Goal: Task Accomplishment & Management: Complete application form

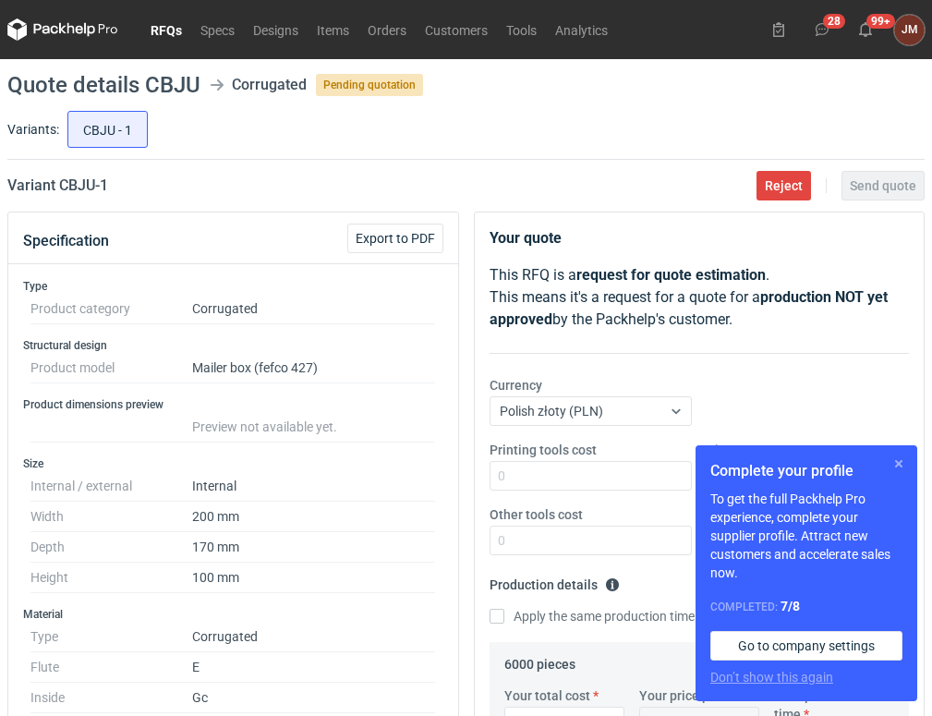
click at [893, 462] on button "button" at bounding box center [899, 464] width 22 height 22
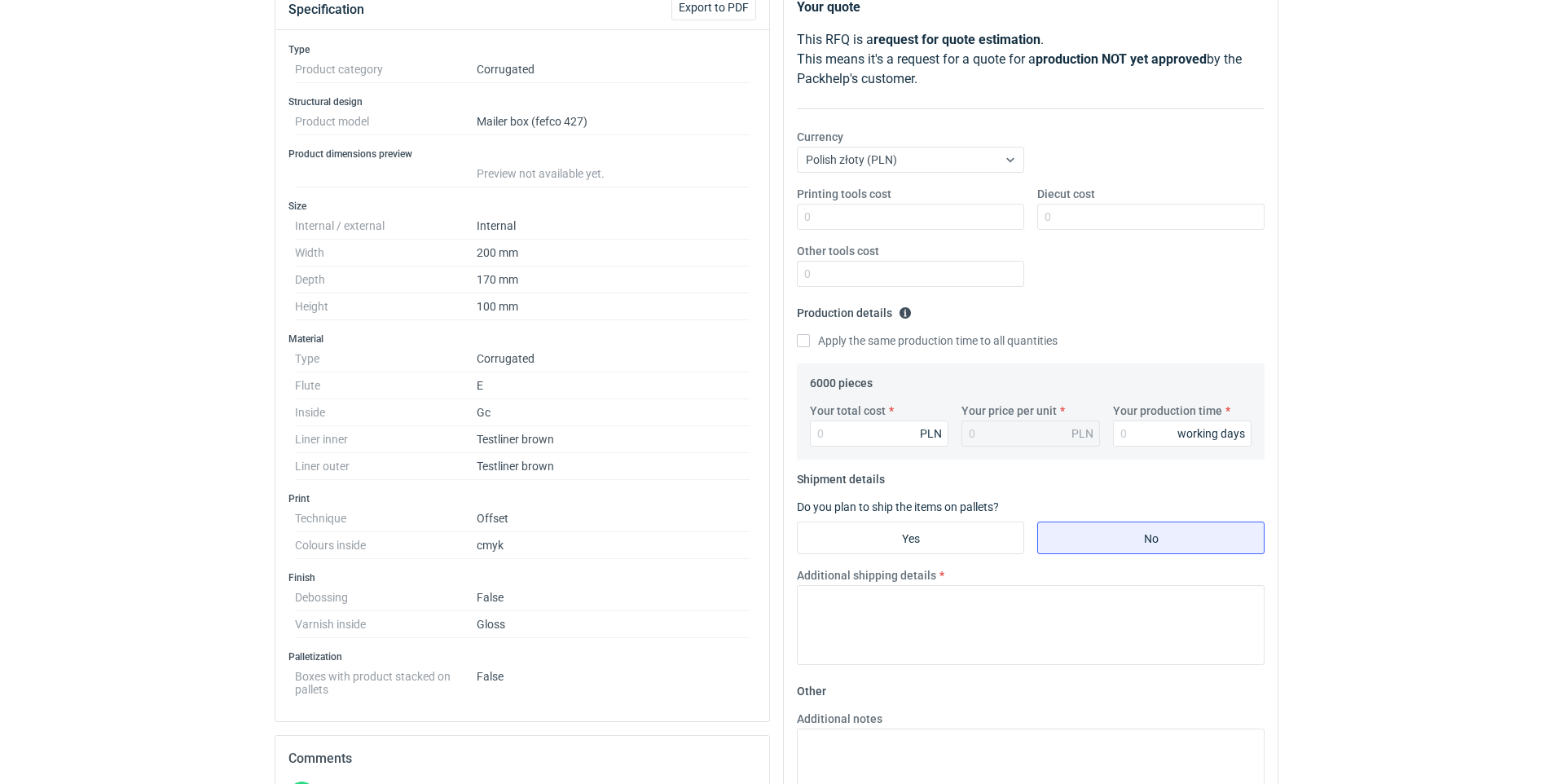
scroll to position [187, 0]
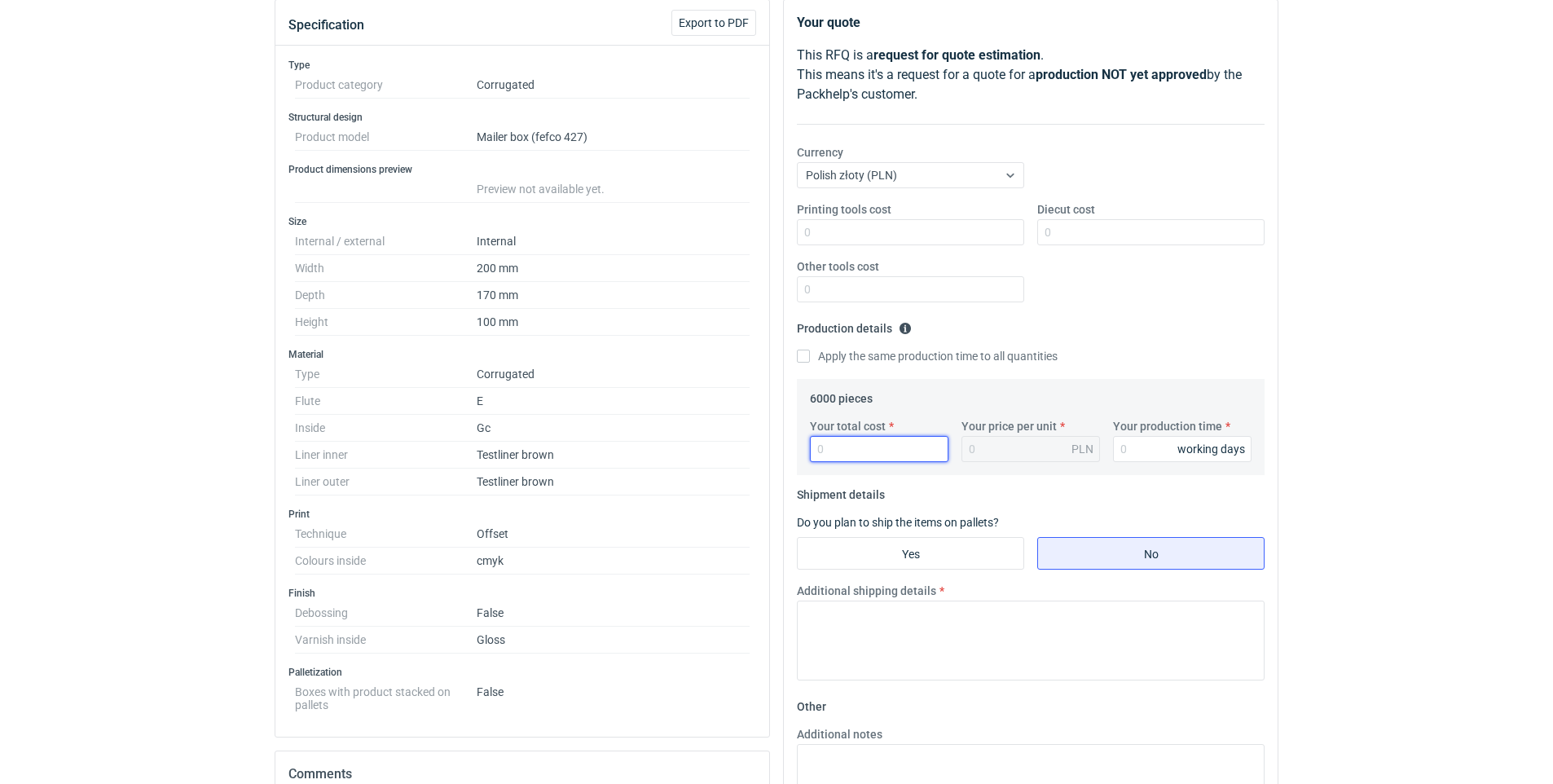
click at [821, 446] on input "Your total cost" at bounding box center [878, 449] width 138 height 26
type input "11220"
type input "1.87"
type input "11220"
click at [821, 446] on input "Your production time" at bounding box center [1182, 449] width 138 height 26
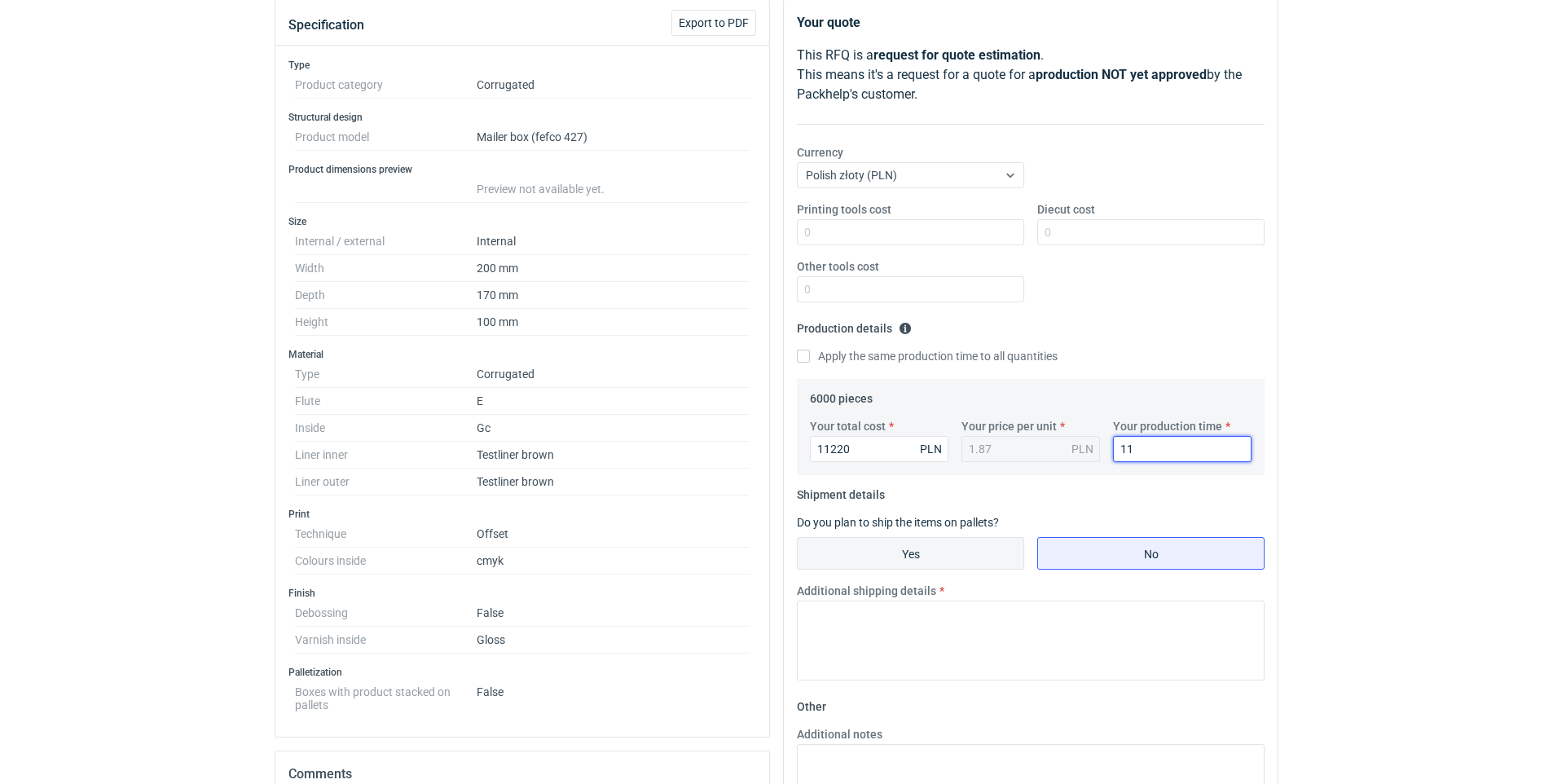
type input "11"
click at [821, 546] on input "Yes" at bounding box center [911, 553] width 226 height 31
radio input "true"
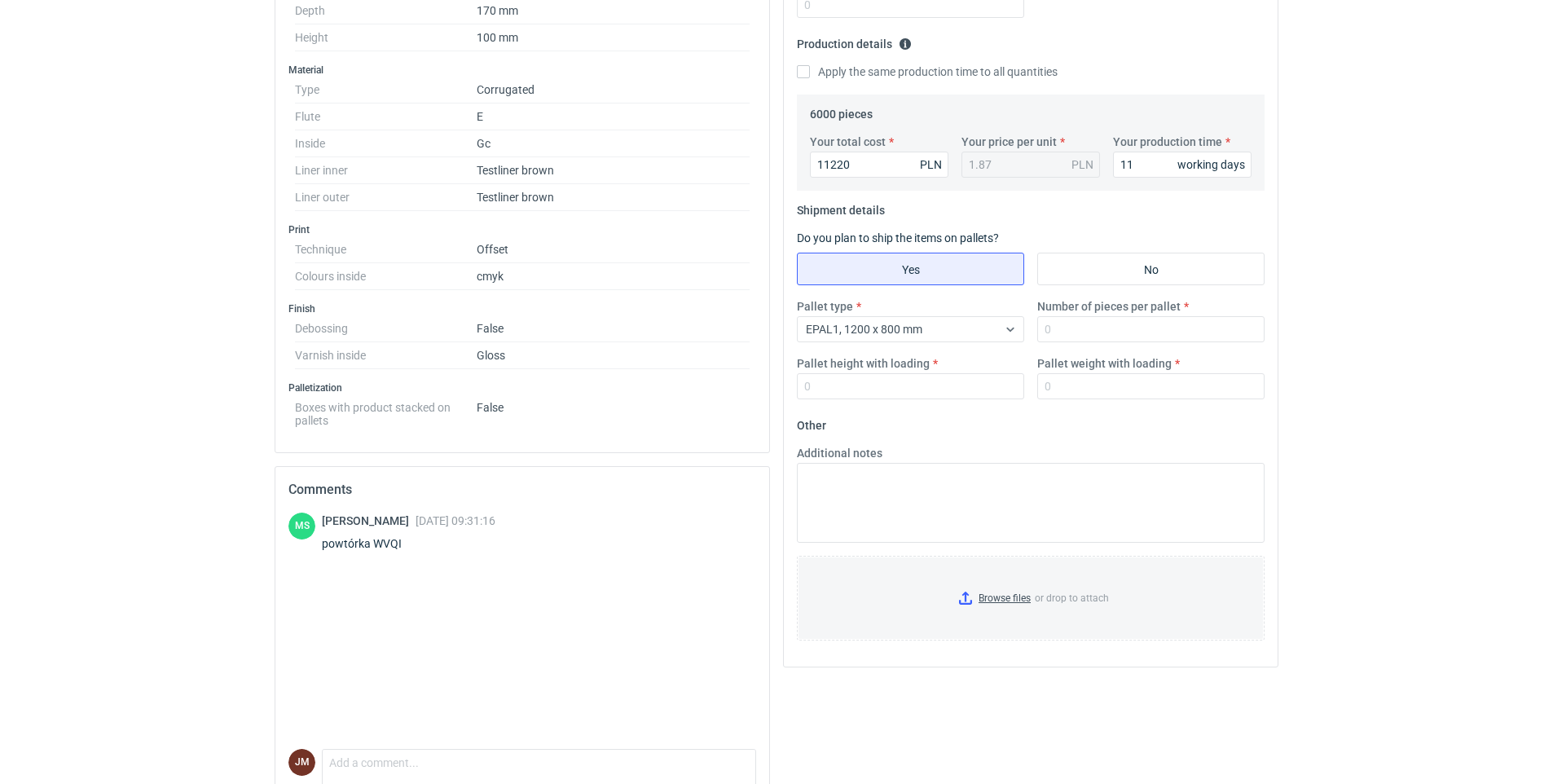
scroll to position [494, 0]
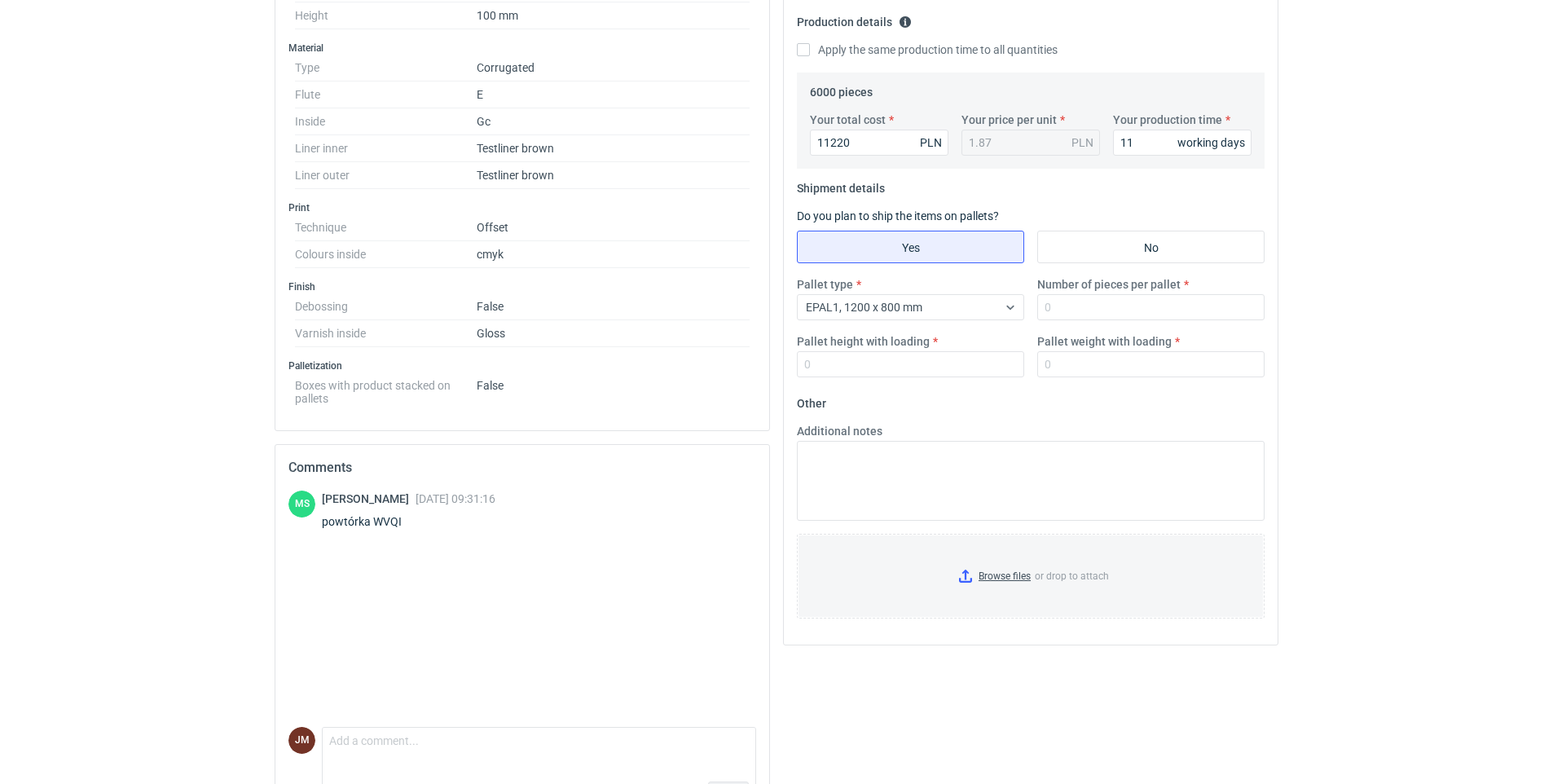
click at [409, 517] on div "powtórka WVQI" at bounding box center [408, 521] width 174 height 16
drag, startPoint x: 401, startPoint y: 523, endPoint x: 373, endPoint y: 523, distance: 28.0
click at [373, 523] on div "powtórka WVQI" at bounding box center [408, 521] width 174 height 16
copy div "WVQI"
click at [821, 304] on input "Number of pieces per pallet" at bounding box center [1151, 308] width 228 height 26
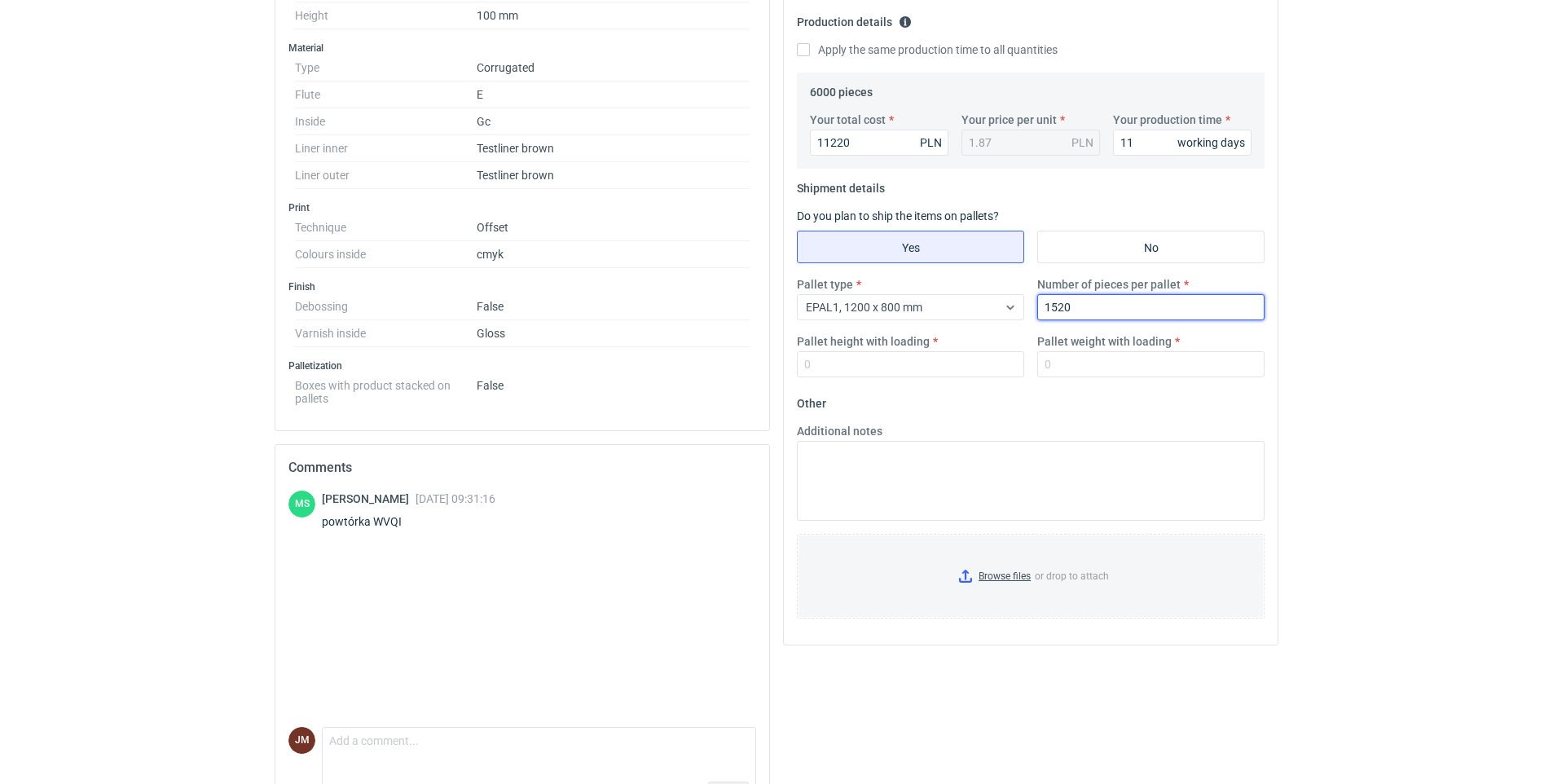
type input "1520"
click at [821, 346] on label "Pallet height with loading" at bounding box center [863, 341] width 133 height 16
click at [821, 351] on input "Pallet height with loading" at bounding box center [911, 364] width 228 height 26
click at [821, 356] on input "Pallet height with loading" at bounding box center [911, 364] width 228 height 26
click at [821, 370] on input "Pallet height with loading" at bounding box center [911, 364] width 228 height 26
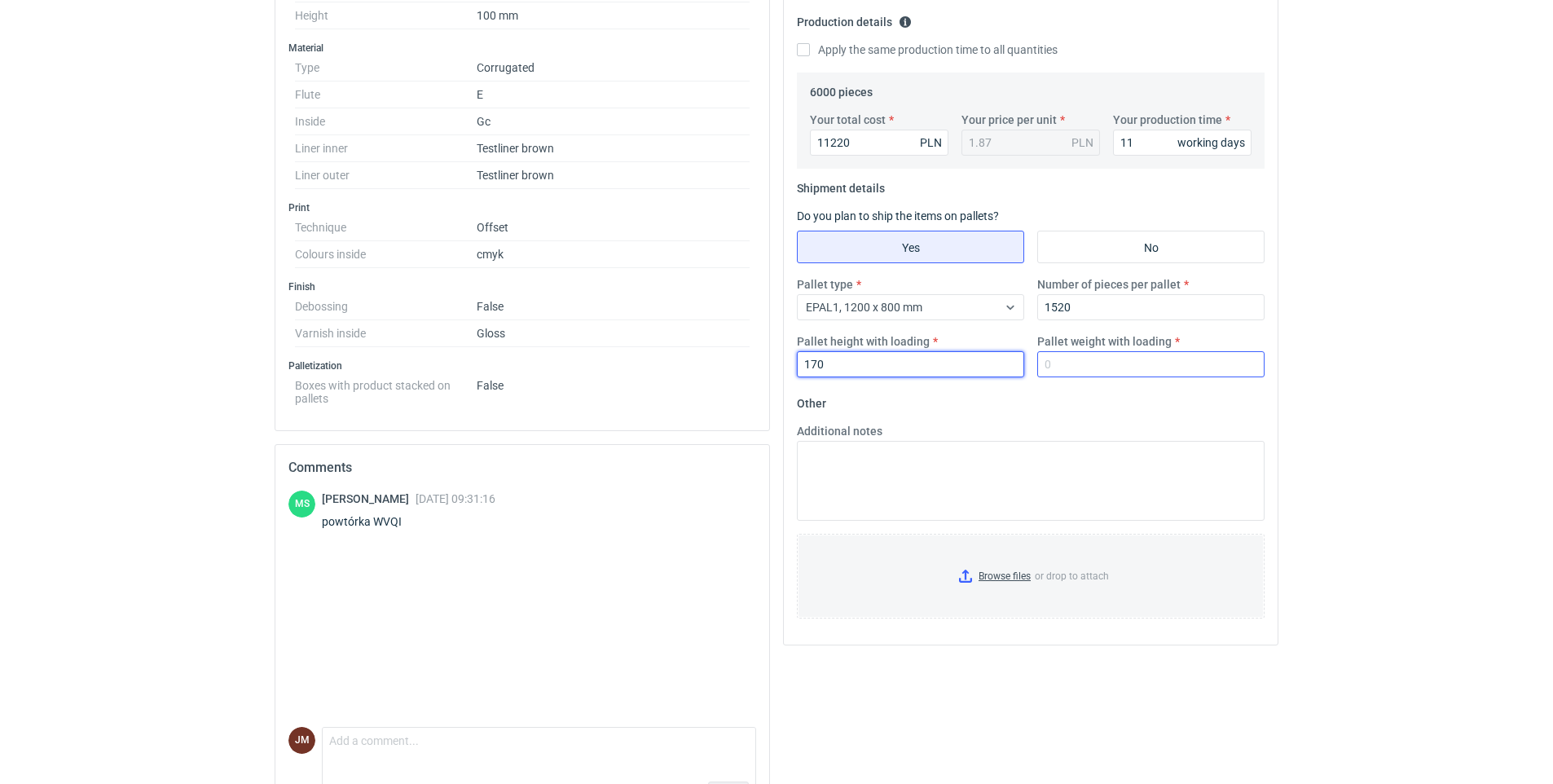
type input "170"
click at [821, 369] on input "Pallet weight with loading" at bounding box center [1151, 364] width 228 height 26
type input "500"
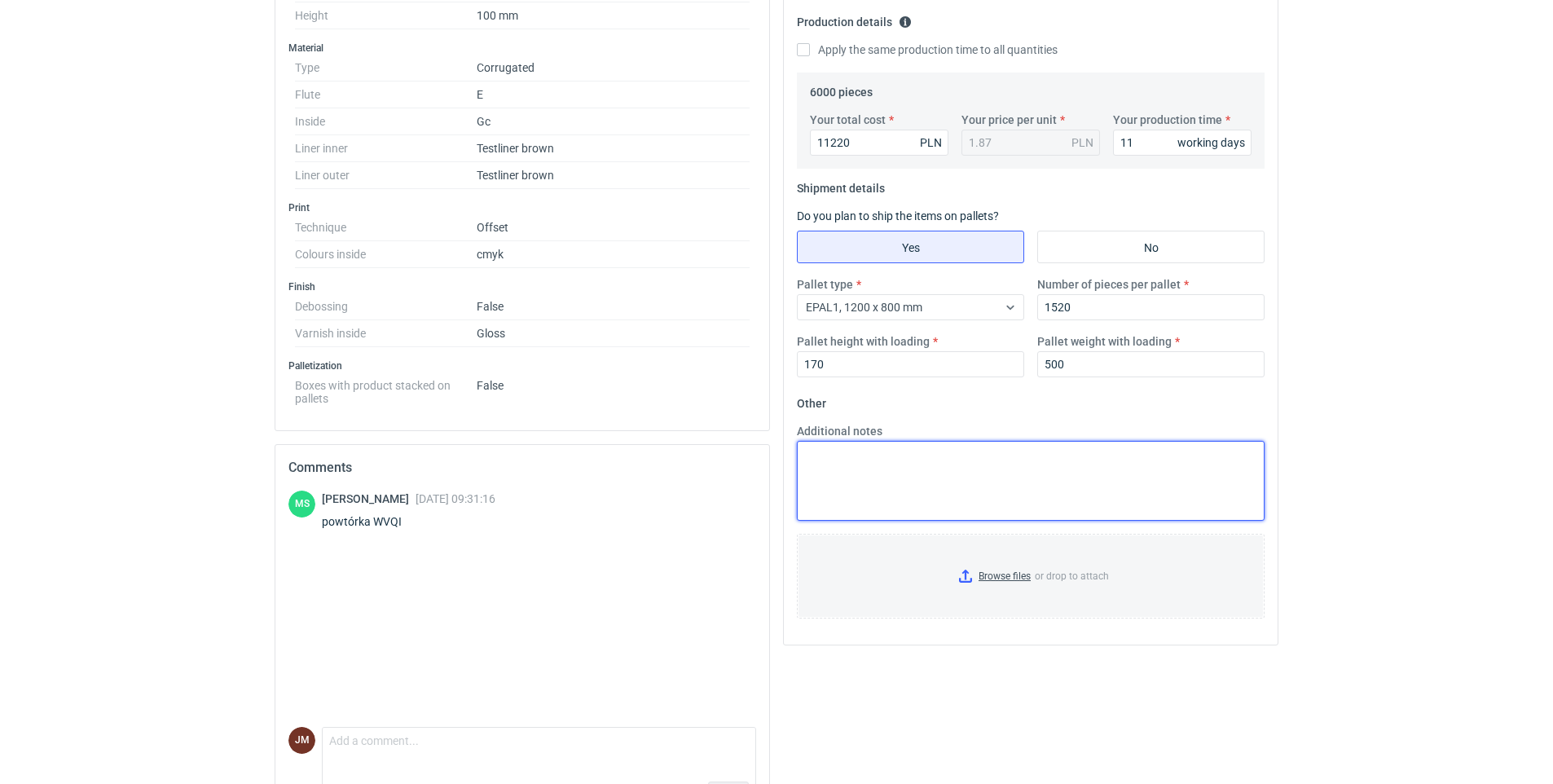
click at [821, 458] on textarea "Additional notes" at bounding box center [1031, 481] width 467 height 80
click at [821, 573] on input "Browse files or drop to attach" at bounding box center [1030, 576] width 465 height 81
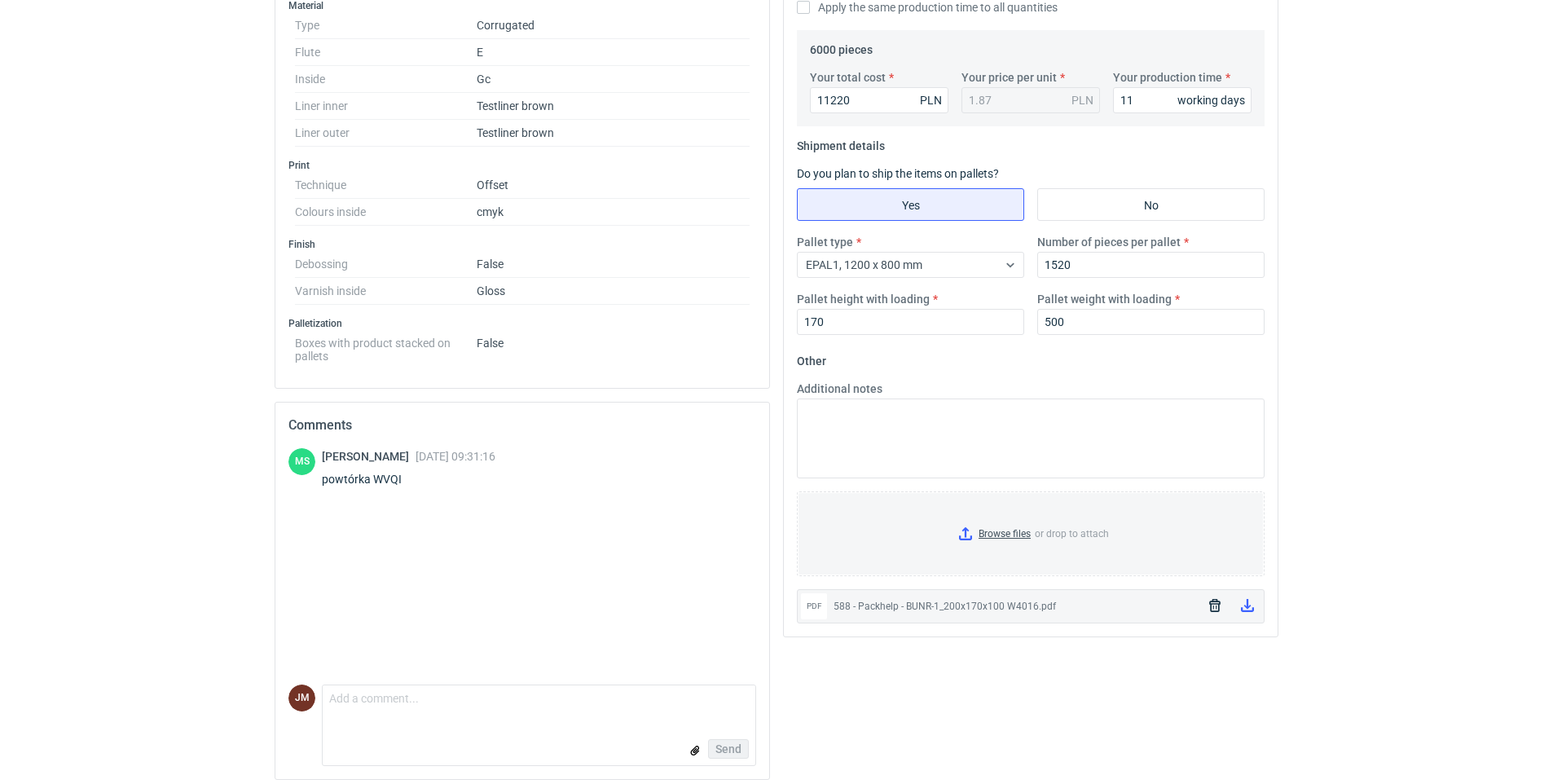
scroll to position [545, 0]
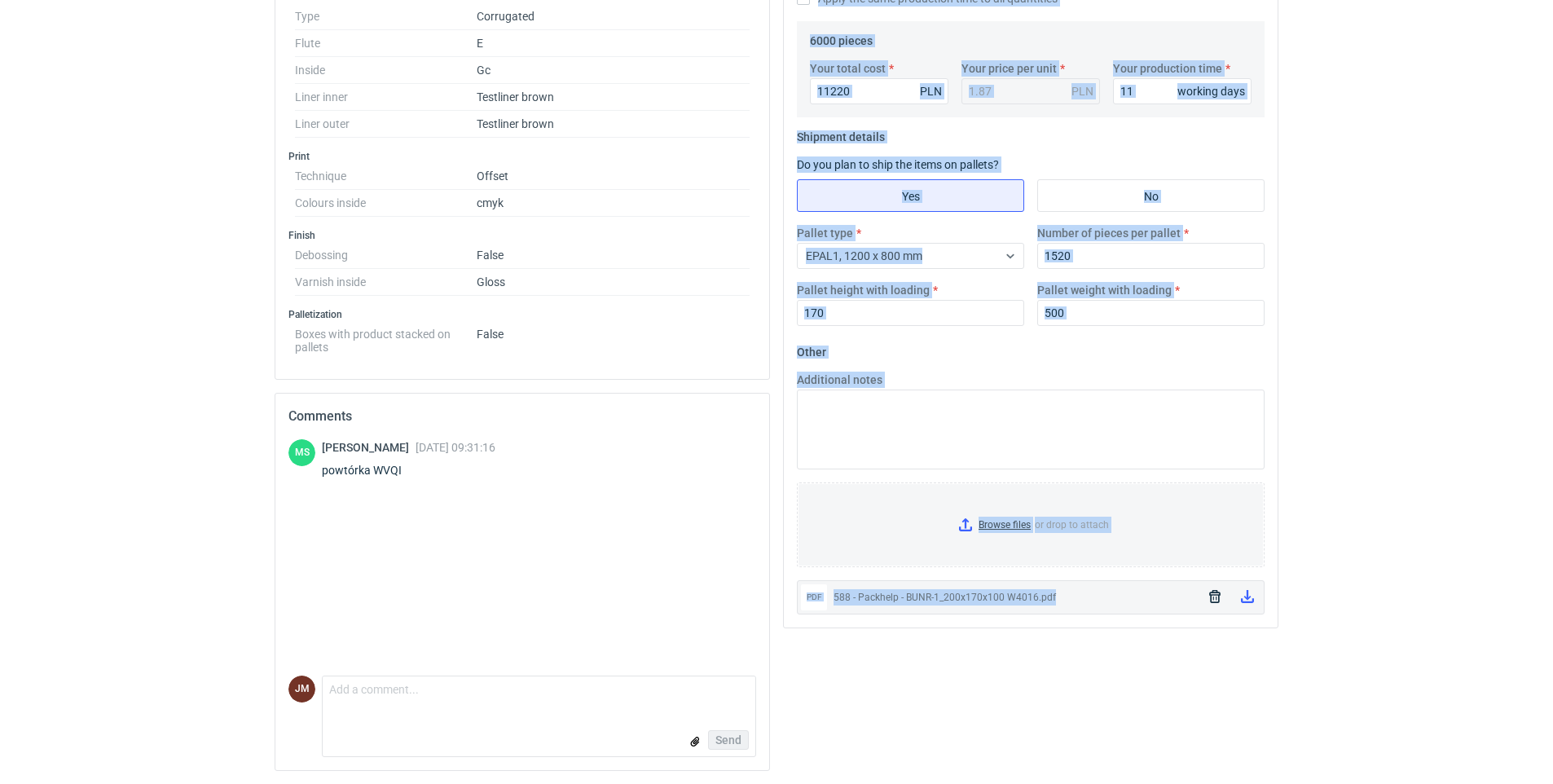
drag, startPoint x: 1559, startPoint y: 514, endPoint x: 1560, endPoint y: 574, distance: 60.0
drag, startPoint x: 1560, startPoint y: 574, endPoint x: 1482, endPoint y: 659, distance: 115.4
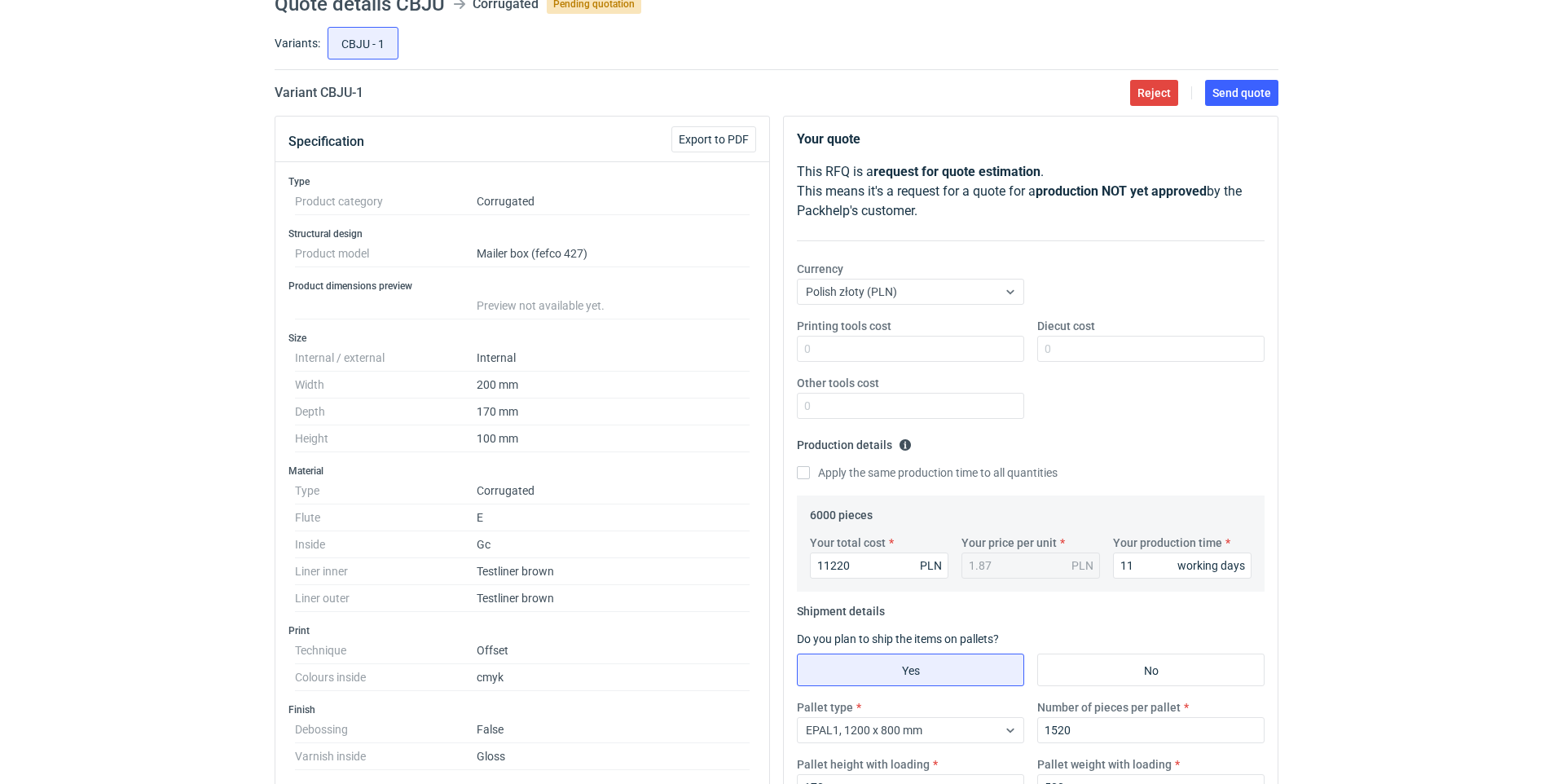
scroll to position [62, 0]
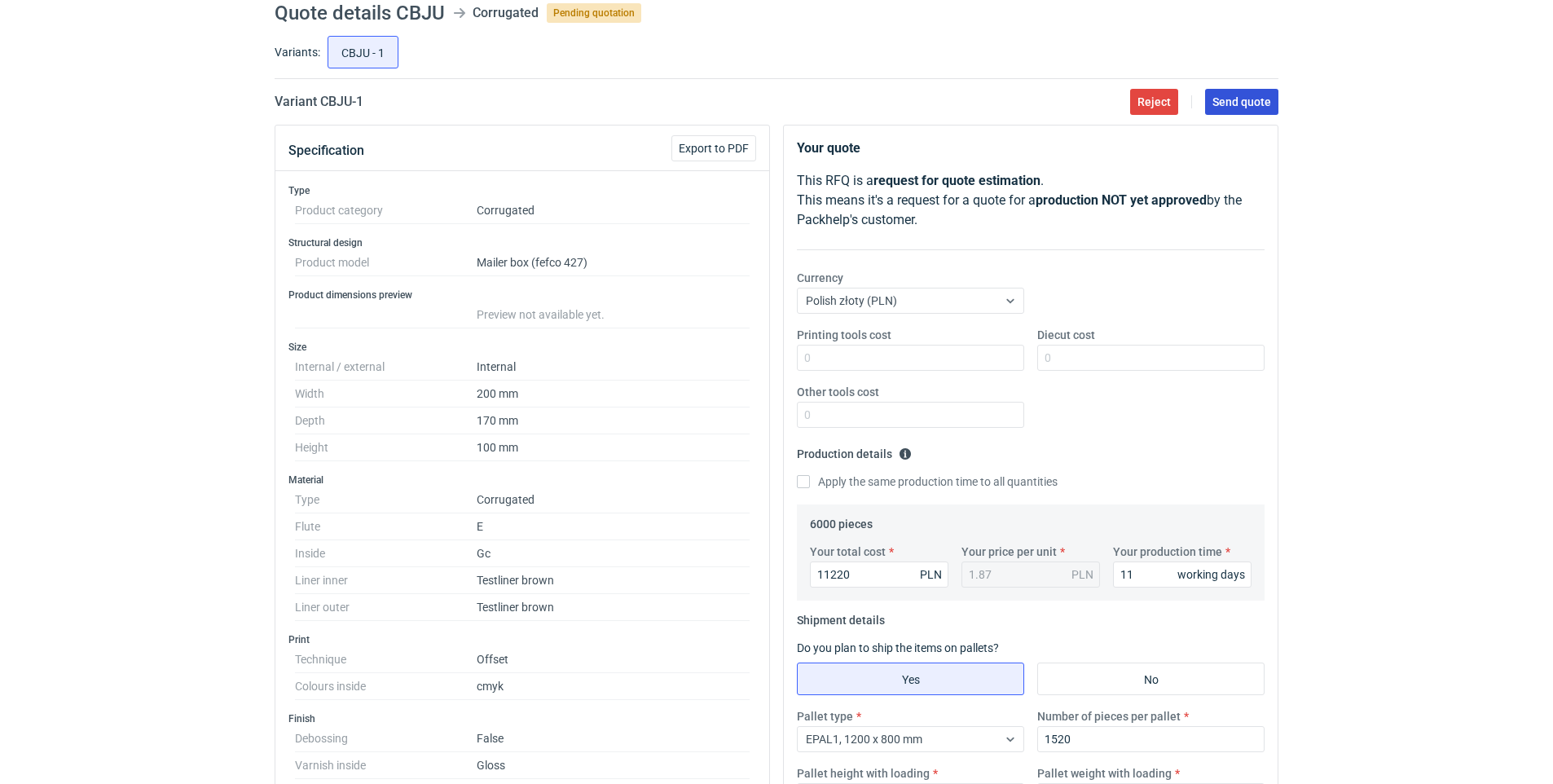
click at [821, 100] on span "Send quote" at bounding box center [1242, 101] width 59 height 11
